Goal: Check status: Check status

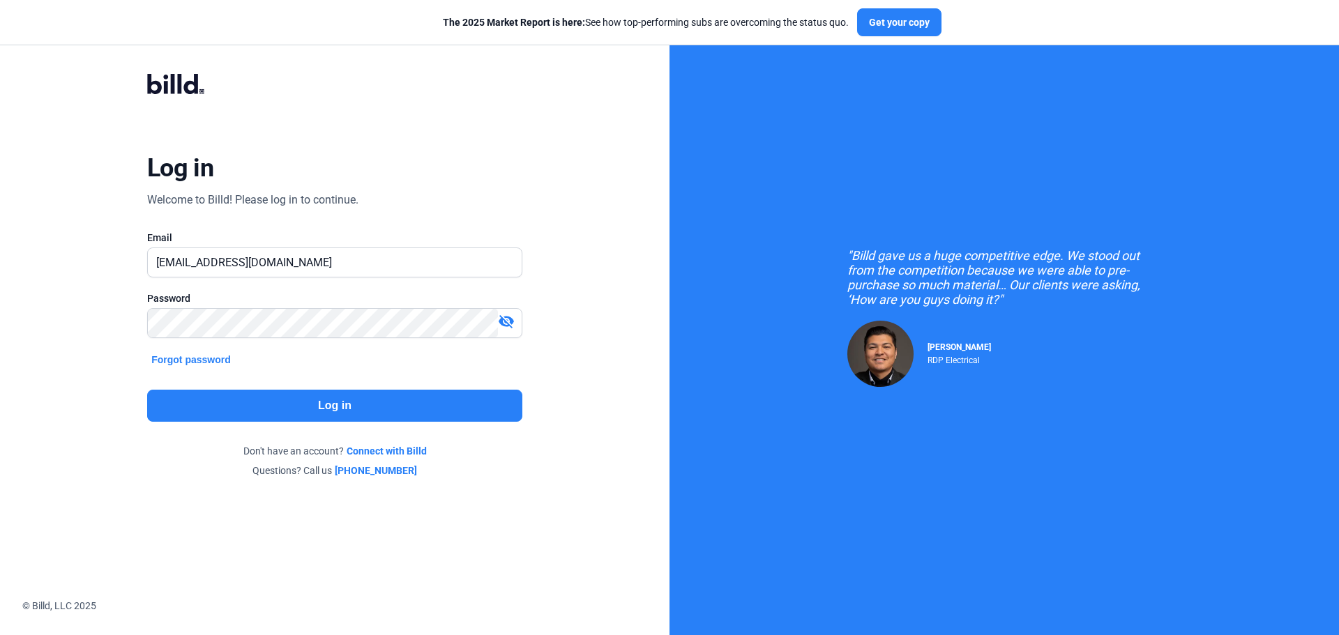
click at [339, 409] on button "Log in" at bounding box center [334, 406] width 375 height 32
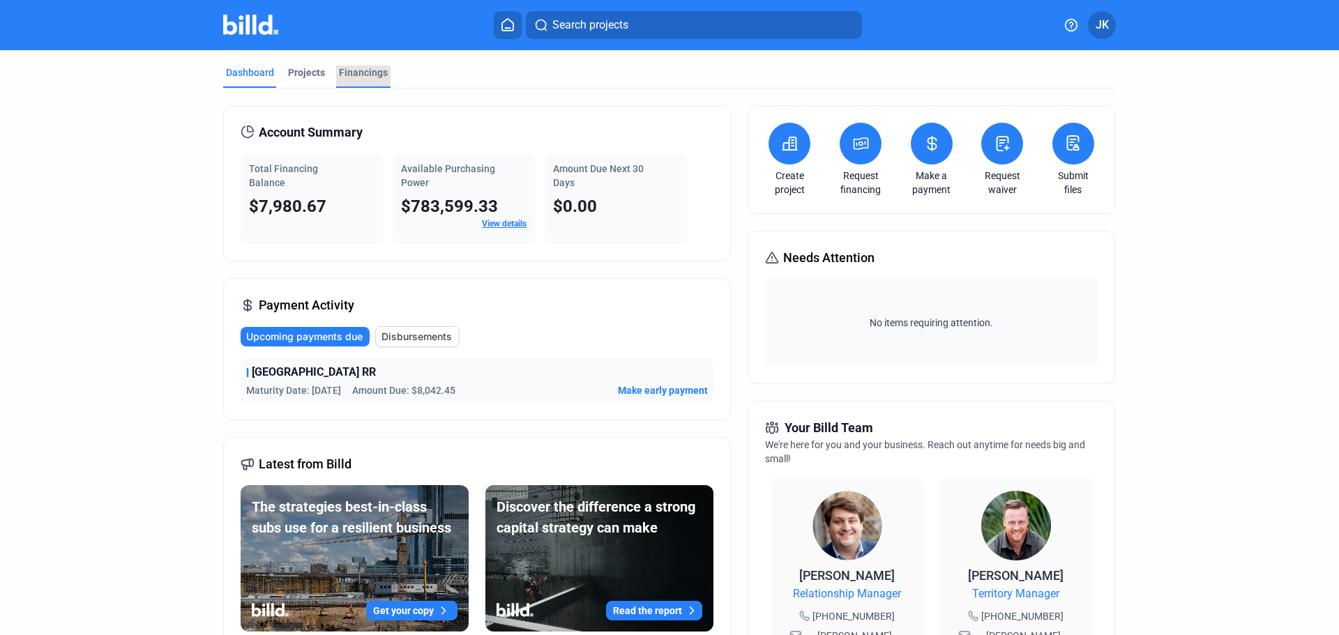
click at [356, 75] on div "Financings" at bounding box center [363, 73] width 49 height 14
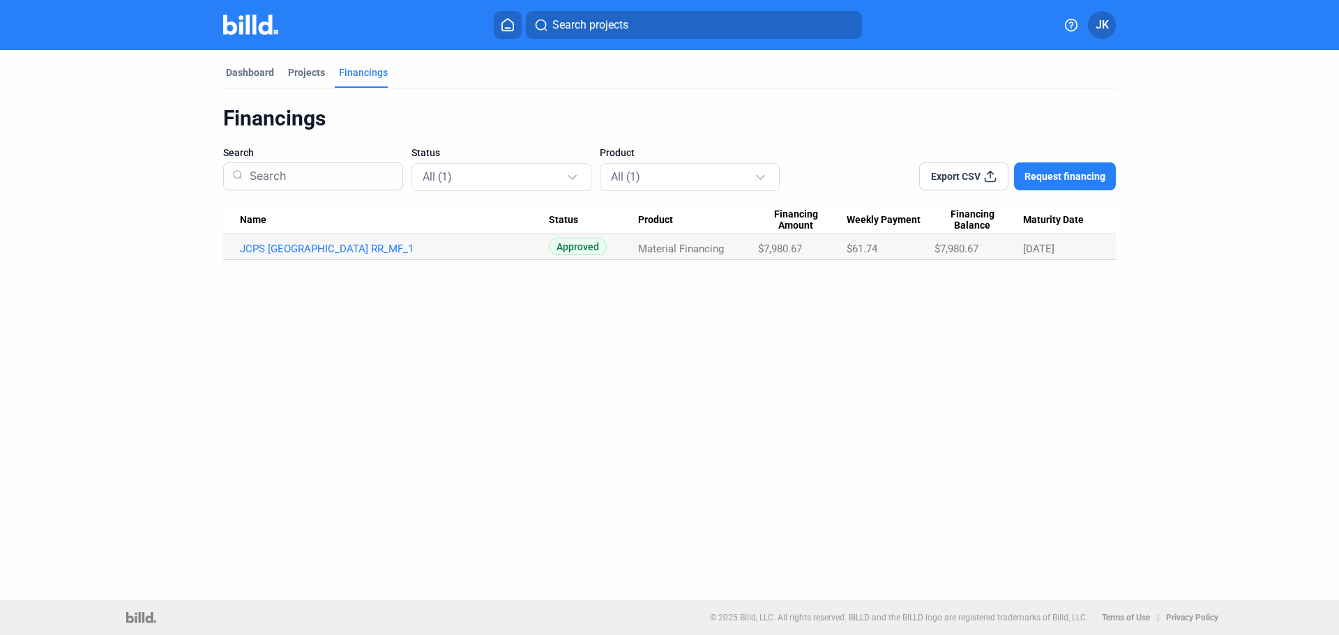
click at [459, 259] on td "JCPS [GEOGRAPHIC_DATA] RR_MF_1" at bounding box center [386, 247] width 326 height 27
click at [354, 250] on link "JCPS [GEOGRAPHIC_DATA] RR_MF_1" at bounding box center [394, 249] width 309 height 13
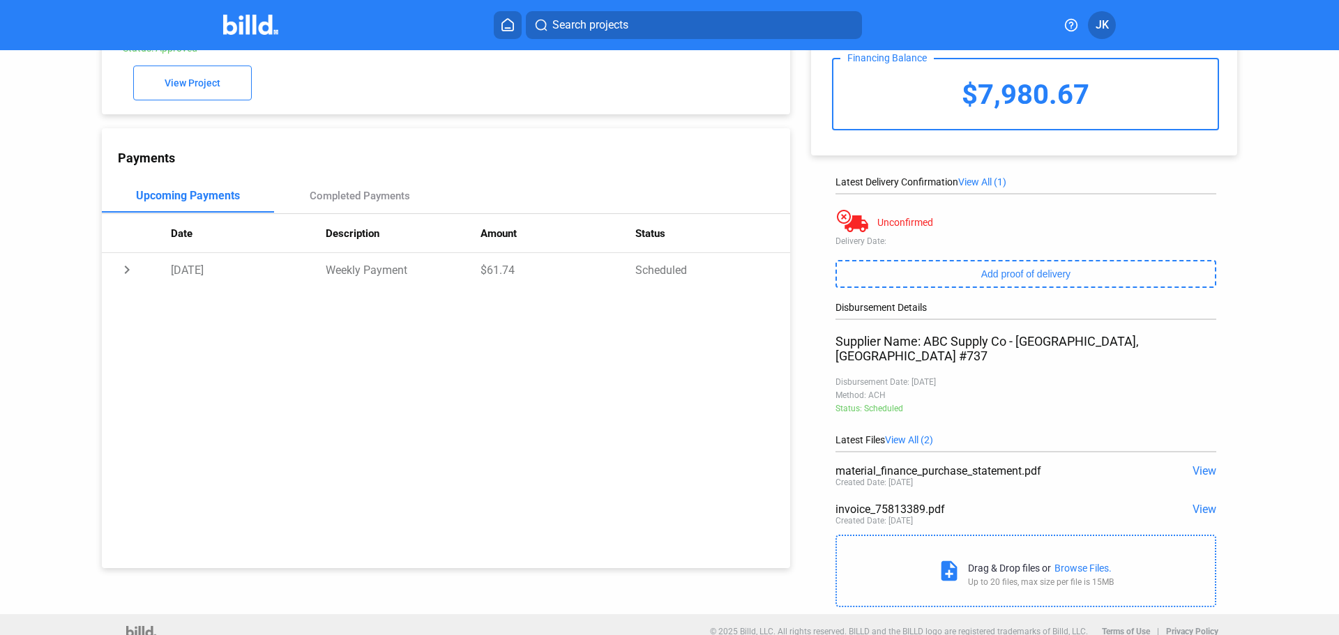
scroll to position [85, 0]
click at [1203, 462] on span "View" at bounding box center [1205, 468] width 24 height 13
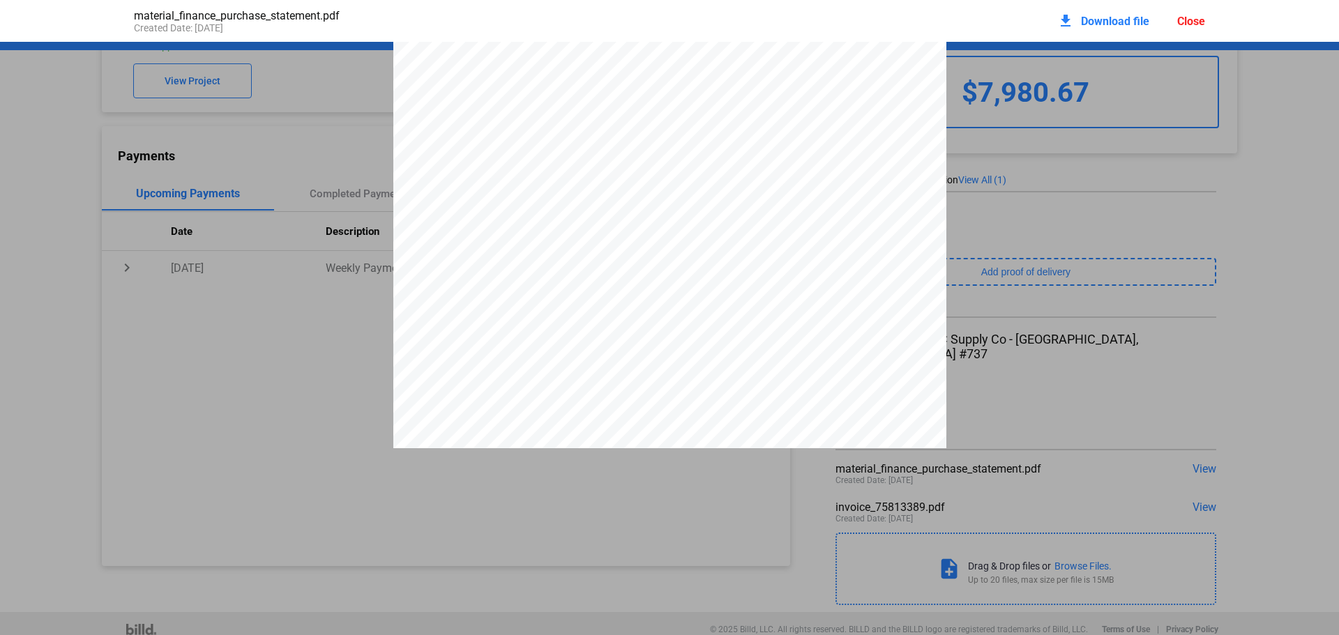
scroll to position [286, 0]
click at [1204, 26] on div "Close" at bounding box center [1191, 21] width 28 height 13
